Goal: Task Accomplishment & Management: Manage account settings

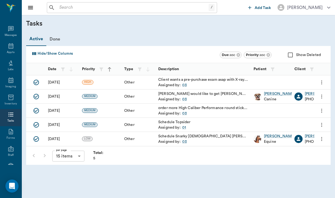
scroll to position [39, 0]
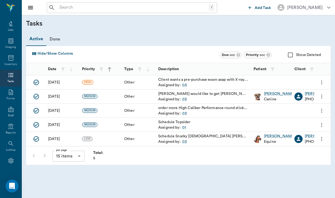
click at [322, 98] on icon "more" at bounding box center [322, 96] width 6 height 7
click at [285, 122] on span "Edit" at bounding box center [299, 122] width 46 height 6
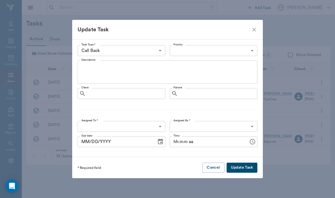
type input "OTHER"
type input "MEDIUM"
type textarea "[PERSON_NAME] would like to get [PERSON_NAME] on your schedule for laser and ac…"
type input "649b3e03b5bc7e03f9326794"
type input "64ad857a3324cf79181da3c7"
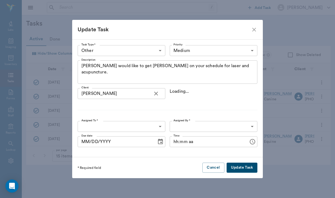
click at [223, 47] on body "/ ​ Add Task [PERSON_NAME] Nectar Messages Appts Labs Imaging Inventory Tasks F…" at bounding box center [167, 99] width 335 height 198
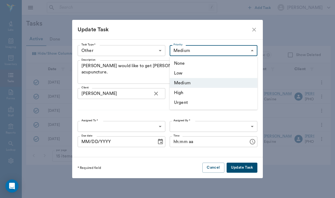
click at [207, 98] on li "Urgent" at bounding box center [214, 103] width 88 height 10
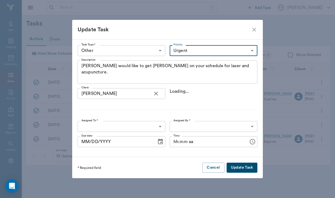
click at [220, 50] on body "/ ​ Add Task [PERSON_NAME] Nectar Messages Appts Labs Imaging Inventory Tasks F…" at bounding box center [167, 99] width 335 height 198
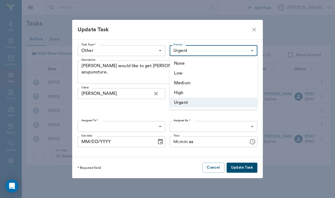
click at [200, 95] on li "High" at bounding box center [214, 93] width 88 height 10
type input "HIGH"
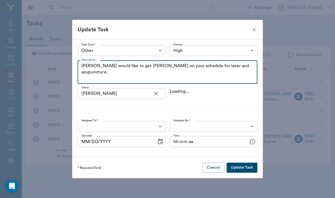
click at [251, 67] on textarea "[PERSON_NAME] would like to get [PERSON_NAME] on your schedule for laser and ac…" at bounding box center [167, 72] width 172 height 19
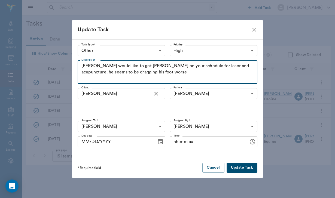
type textarea "[PERSON_NAME] would like to get [PERSON_NAME] on your schedule for laser and ac…"
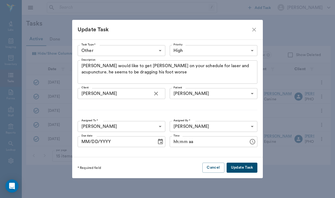
click at [237, 167] on button "Update Task" at bounding box center [242, 168] width 31 height 10
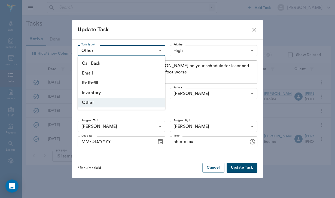
click at [141, 51] on body "/ ​ Add Task [PERSON_NAME] Nectar Messages Appts Labs Imaging Inventory Tasks F…" at bounding box center [167, 99] width 335 height 198
click at [141, 51] on div at bounding box center [167, 99] width 335 height 198
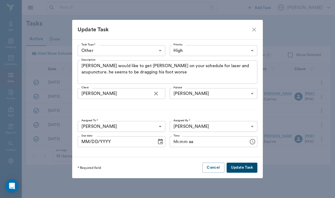
click at [244, 162] on div "* Required field Cancel Update Task" at bounding box center [167, 167] width 191 height 21
click at [244, 164] on button "Update Task" at bounding box center [242, 168] width 31 height 10
click at [255, 30] on icon "close" at bounding box center [254, 29] width 7 height 7
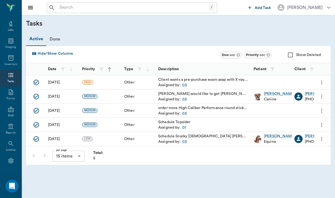
click at [323, 96] on icon "more" at bounding box center [322, 96] width 6 height 7
click at [288, 124] on span "Edit" at bounding box center [299, 122] width 46 height 6
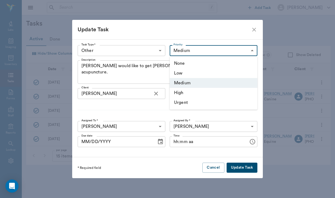
click at [199, 47] on body "/ ​ Add Task [PERSON_NAME] Nectar Messages Appts Labs Imaging Inventory Tasks F…" at bounding box center [167, 99] width 335 height 198
click at [193, 93] on li "High" at bounding box center [214, 93] width 88 height 10
type input "HIGH"
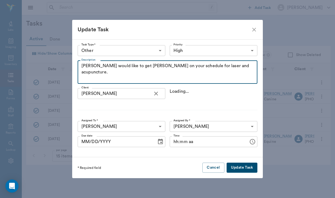
click at [108, 70] on textarea "[PERSON_NAME] would like to get [PERSON_NAME] on your schedule for laser and ac…" at bounding box center [167, 72] width 172 height 19
click at [87, 77] on textarea "[PERSON_NAME] would like to get [PERSON_NAME] on your schedule for laser and ac…" at bounding box center [167, 72] width 172 height 19
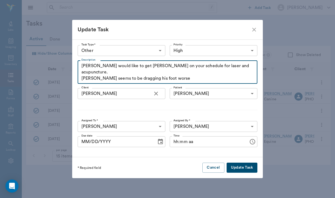
type textarea "[PERSON_NAME] would like to get [PERSON_NAME] on your schedule for laser and ac…"
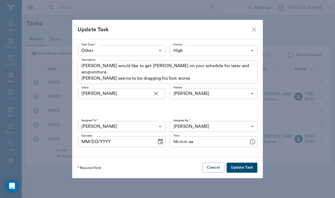
click at [236, 166] on button "Update Task" at bounding box center [242, 168] width 31 height 10
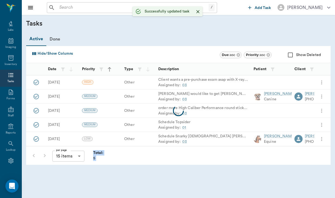
click at [236, 166] on main "Tasks Active Done Hide/Show Columns Due : asc Priority : asc Show Deleted Date …" at bounding box center [178, 92] width 313 height 154
